Goal: Navigation & Orientation: Find specific page/section

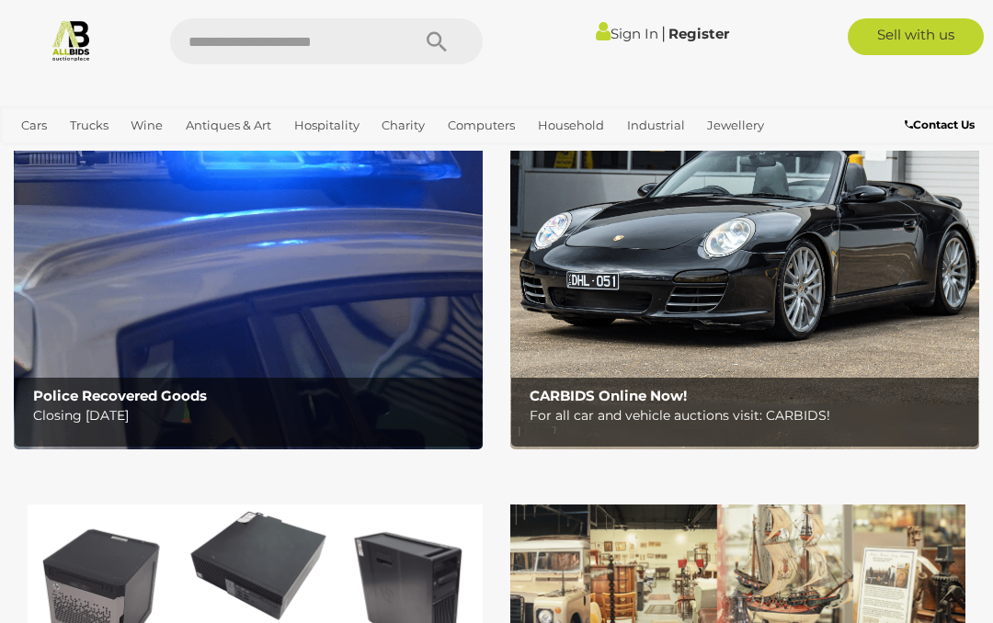
scroll to position [163, 0]
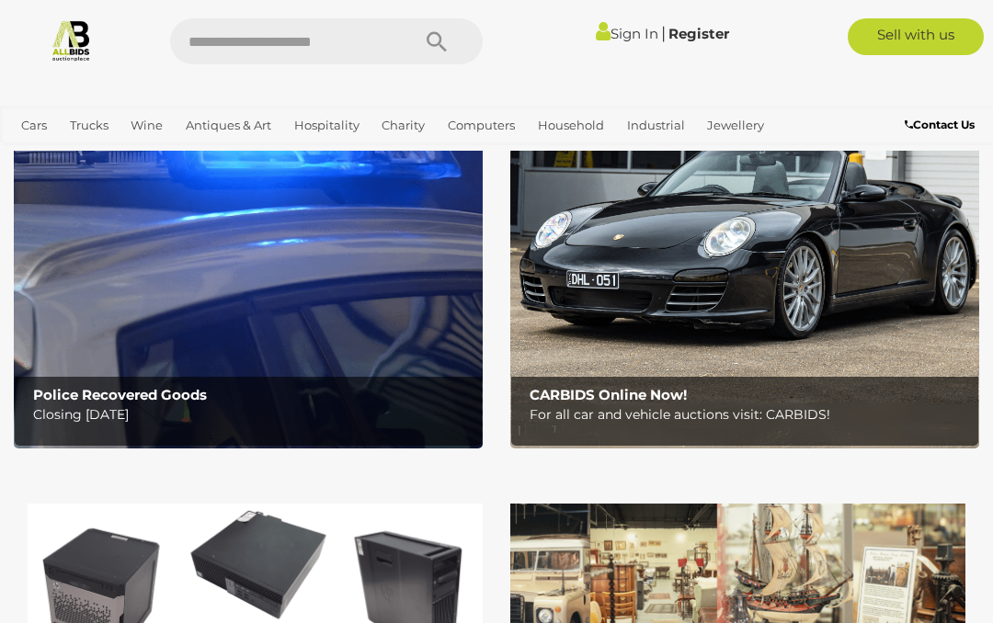
click at [291, 286] on img at bounding box center [248, 243] width 469 height 411
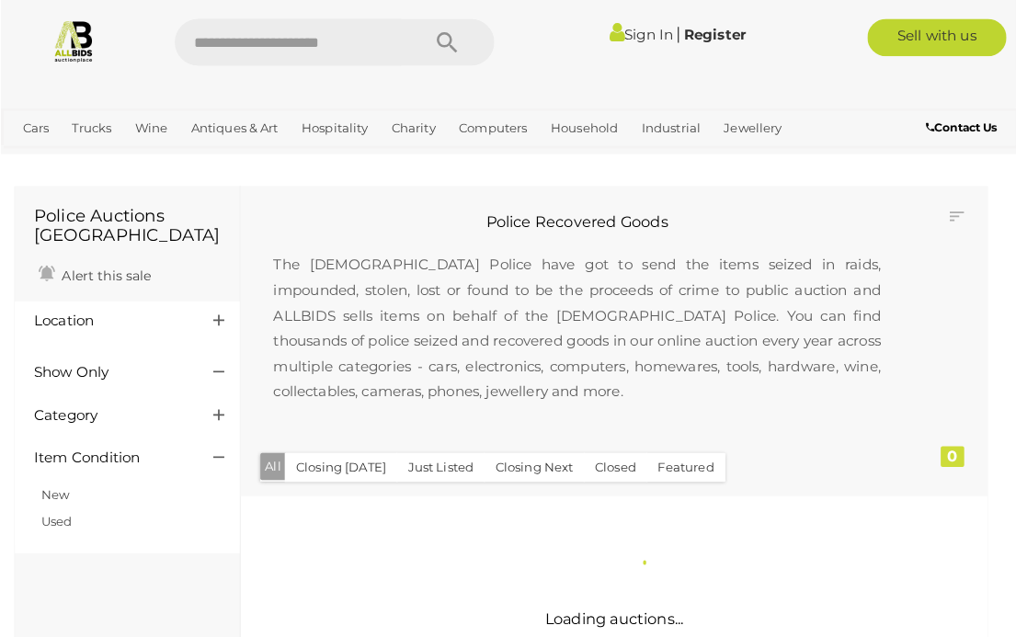
scroll to position [3, 0]
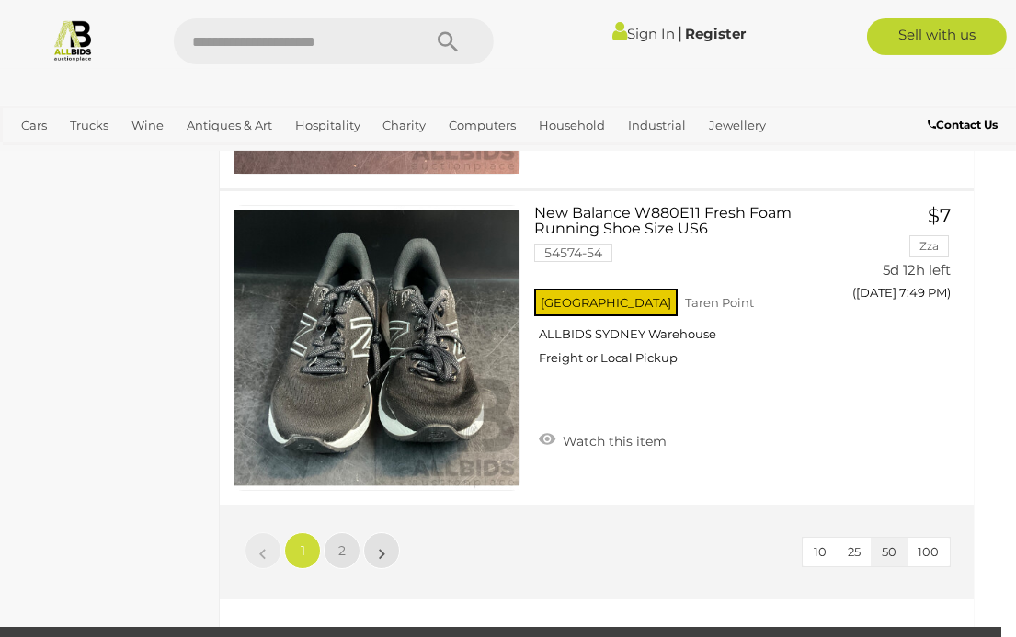
scroll to position [15867, 15]
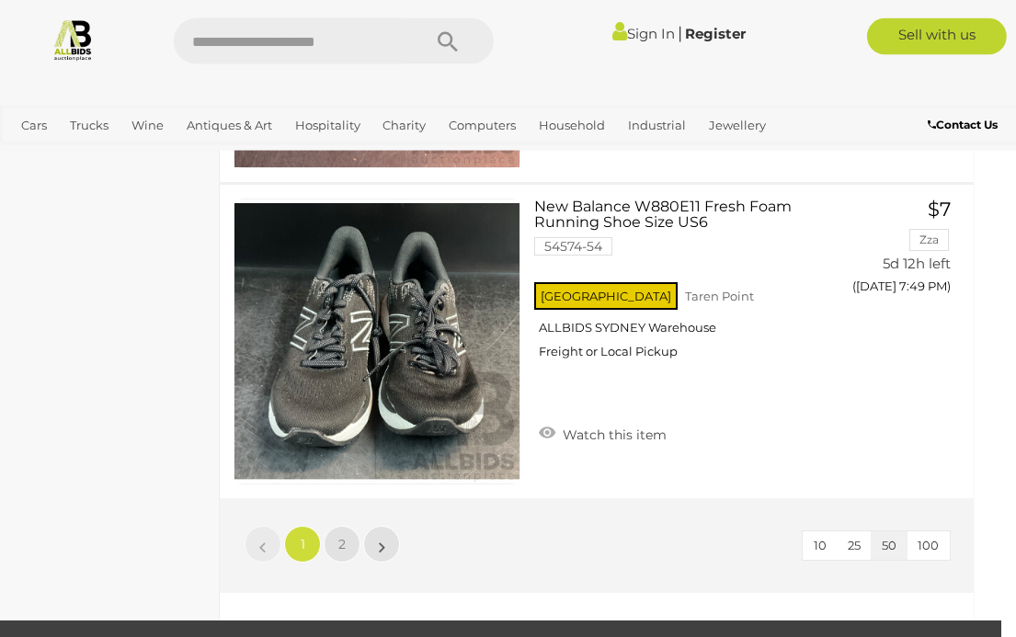
click at [341, 536] on span "2" at bounding box center [341, 544] width 7 height 17
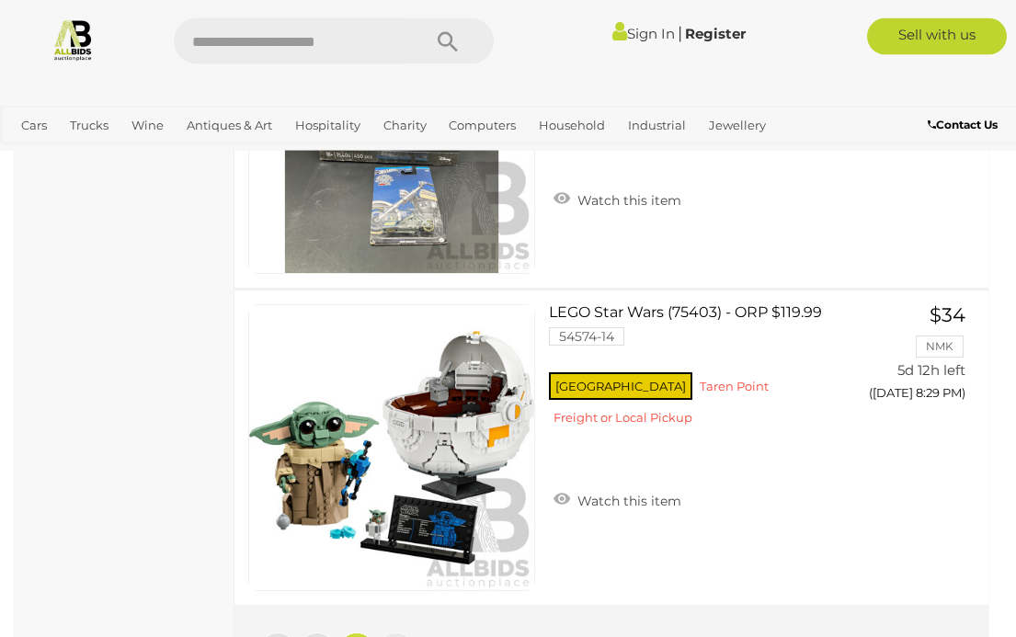
scroll to position [14487, 0]
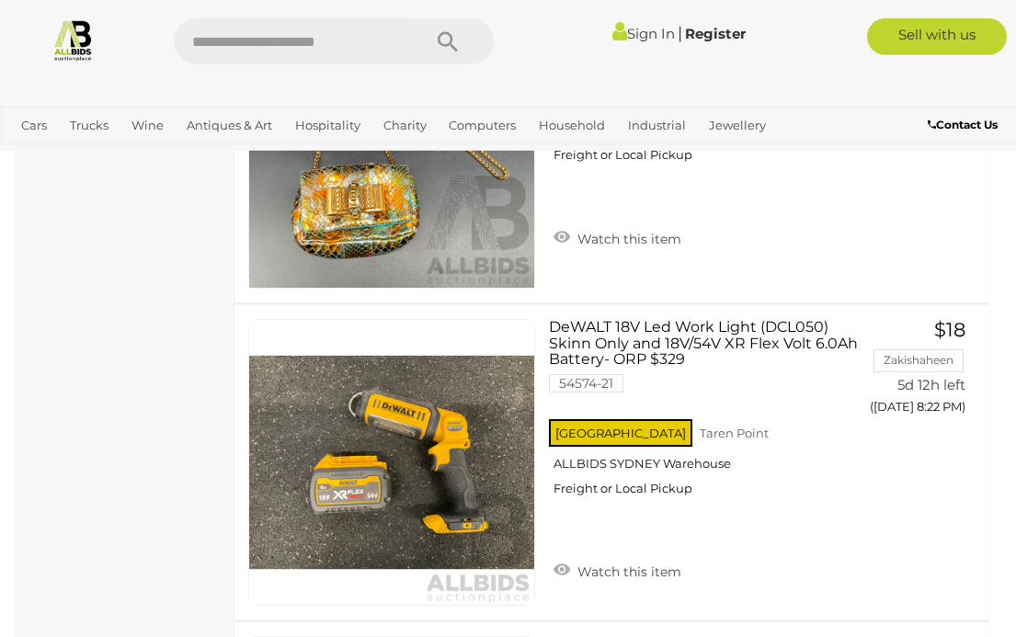
click at [240, 41] on input "text" at bounding box center [288, 41] width 229 height 46
type input "**********"
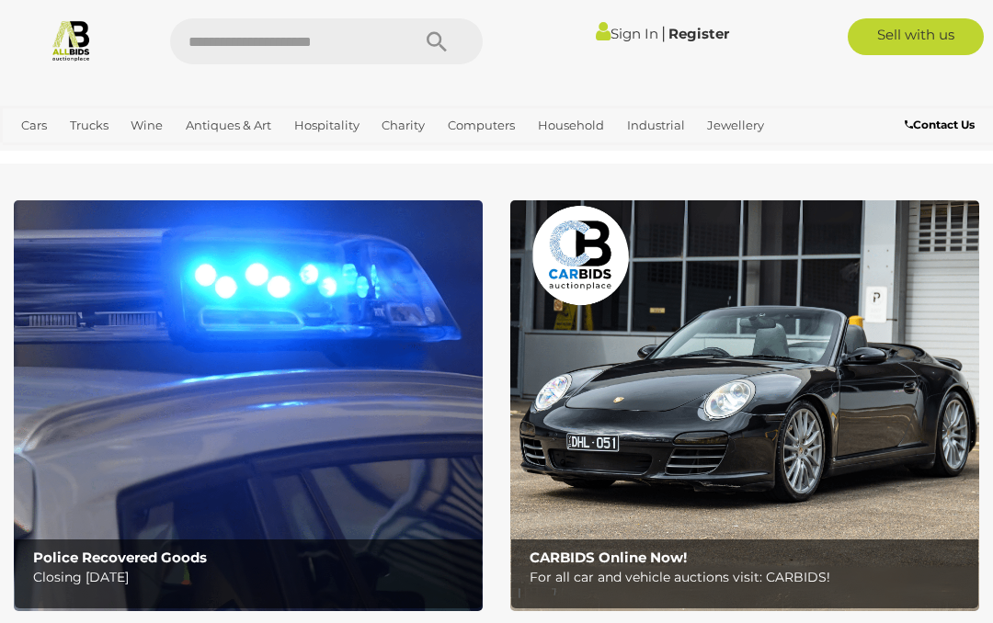
click at [859, 442] on img at bounding box center [744, 405] width 469 height 411
